Goal: Find specific page/section: Find specific page/section

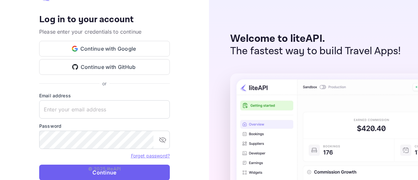
type input "[EMAIL_ADDRESS][DOMAIN_NAME]"
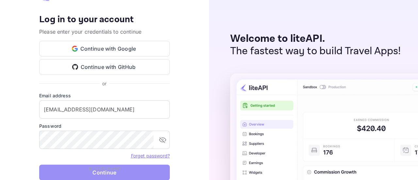
click at [110, 173] on button "Continue" at bounding box center [104, 173] width 131 height 16
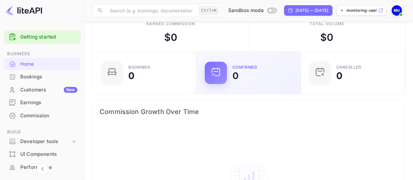
scroll to position [15, 0]
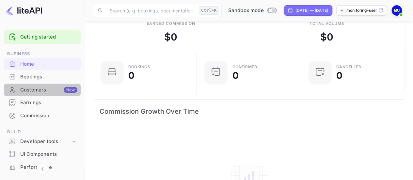
click at [42, 87] on div "Customers New" at bounding box center [48, 90] width 57 height 8
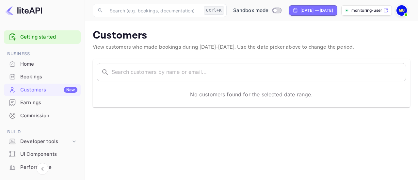
click at [24, 9] on img at bounding box center [23, 10] width 37 height 10
click at [268, 10] on input "Switch to Production mode" at bounding box center [274, 10] width 13 height 4
checkbox input "false"
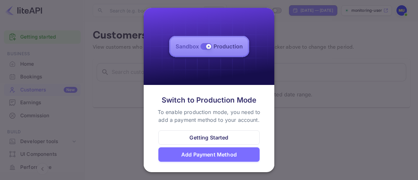
click at [291, 98] on div at bounding box center [209, 90] width 418 height 180
